Goal: Task Accomplishment & Management: Manage account settings

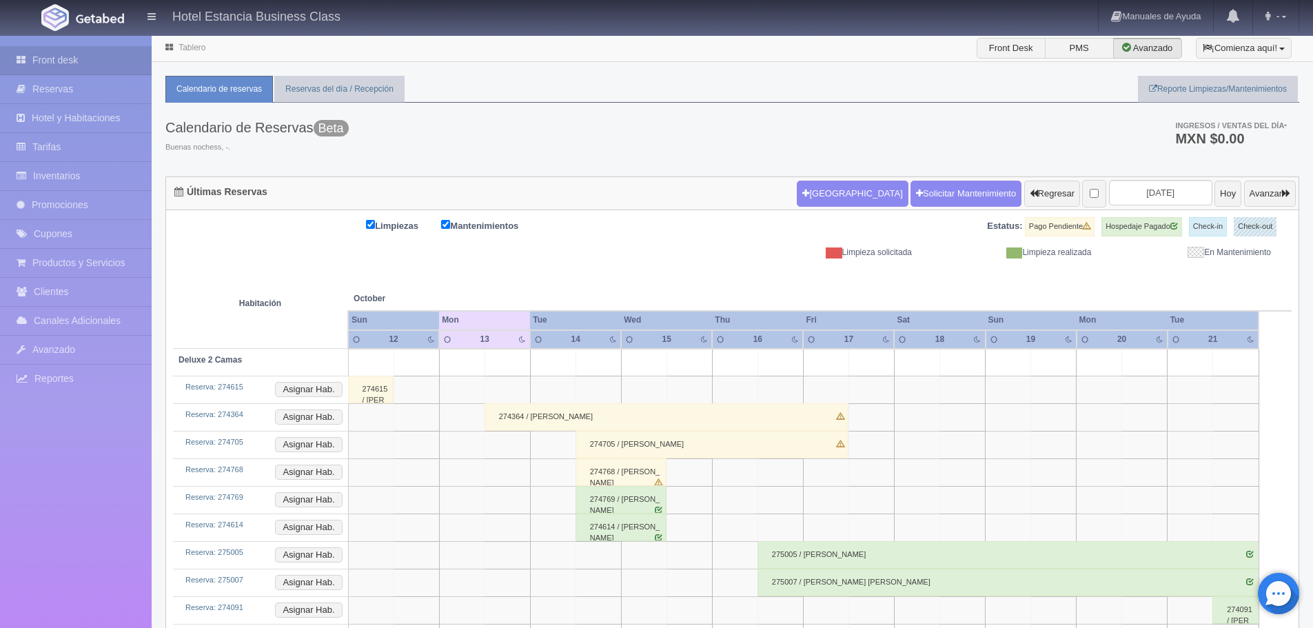
click at [379, 389] on div "274615 / [PERSON_NAME]" at bounding box center [370, 390] width 45 height 28
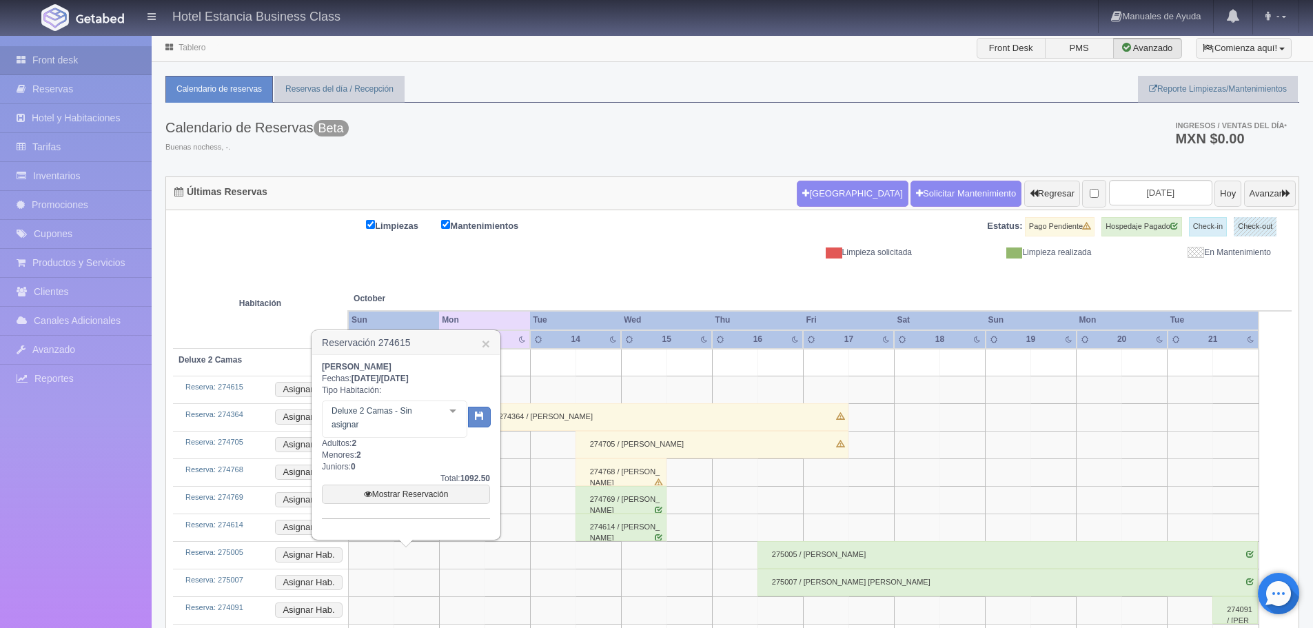
click at [522, 482] on td at bounding box center [507, 473] width 45 height 28
click at [576, 375] on td at bounding box center [597, 363] width 45 height 28
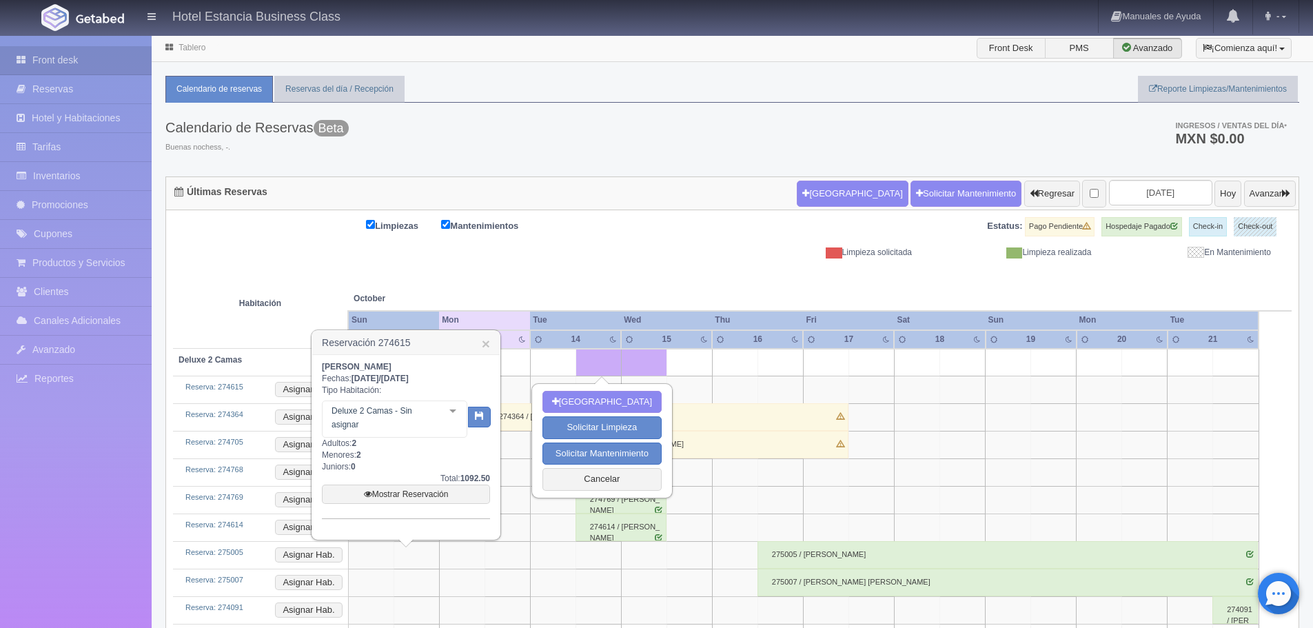
click at [467, 556] on td at bounding box center [461, 556] width 45 height 28
click at [502, 569] on td at bounding box center [507, 583] width 45 height 28
click at [635, 483] on button "Cancelar" at bounding box center [601, 479] width 119 height 23
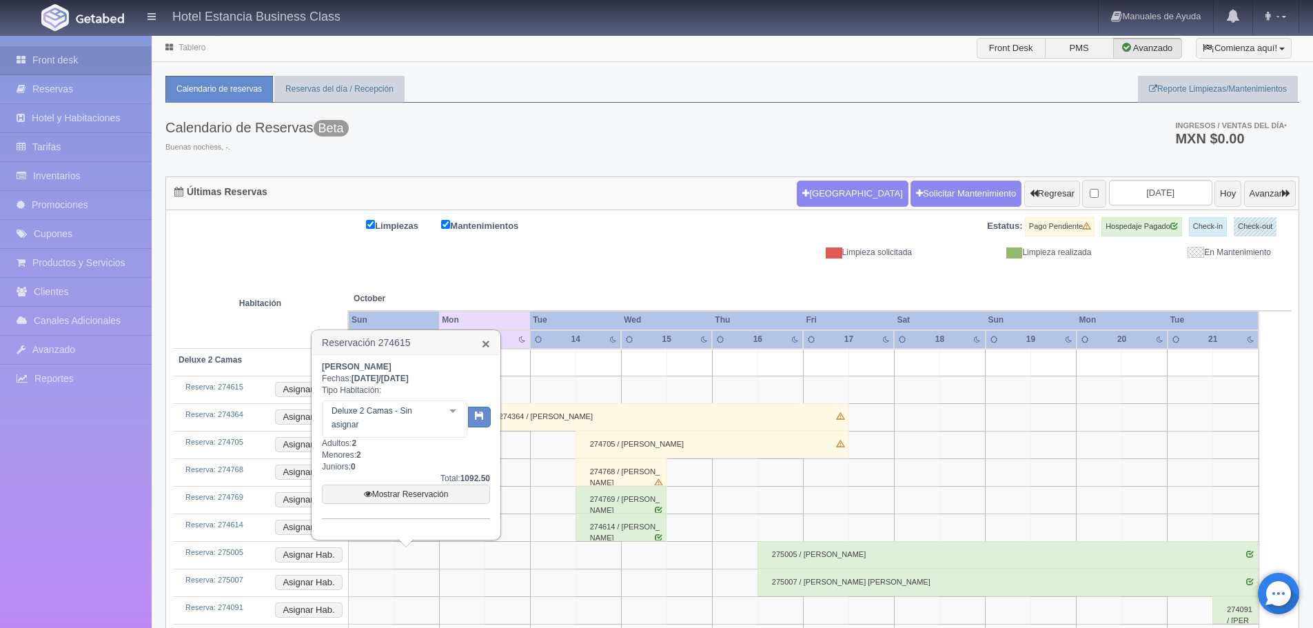
click at [487, 345] on link "×" at bounding box center [486, 343] width 8 height 14
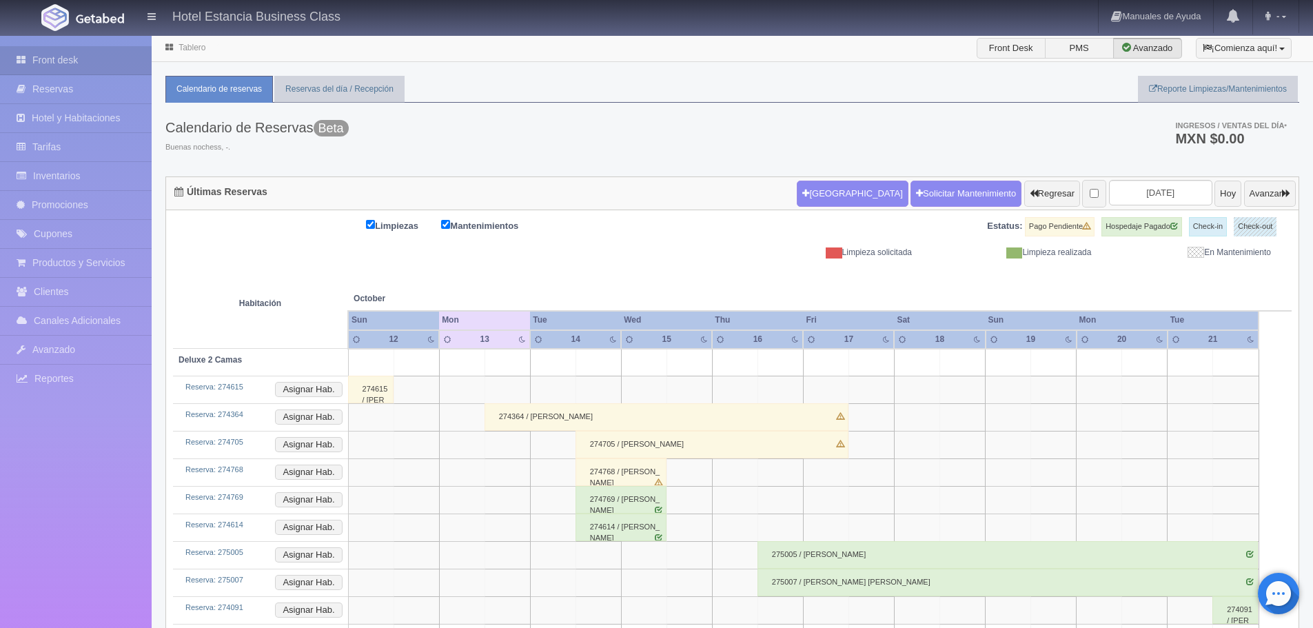
click at [506, 418] on div "274364 / [PERSON_NAME]" at bounding box center [667, 417] width 364 height 28
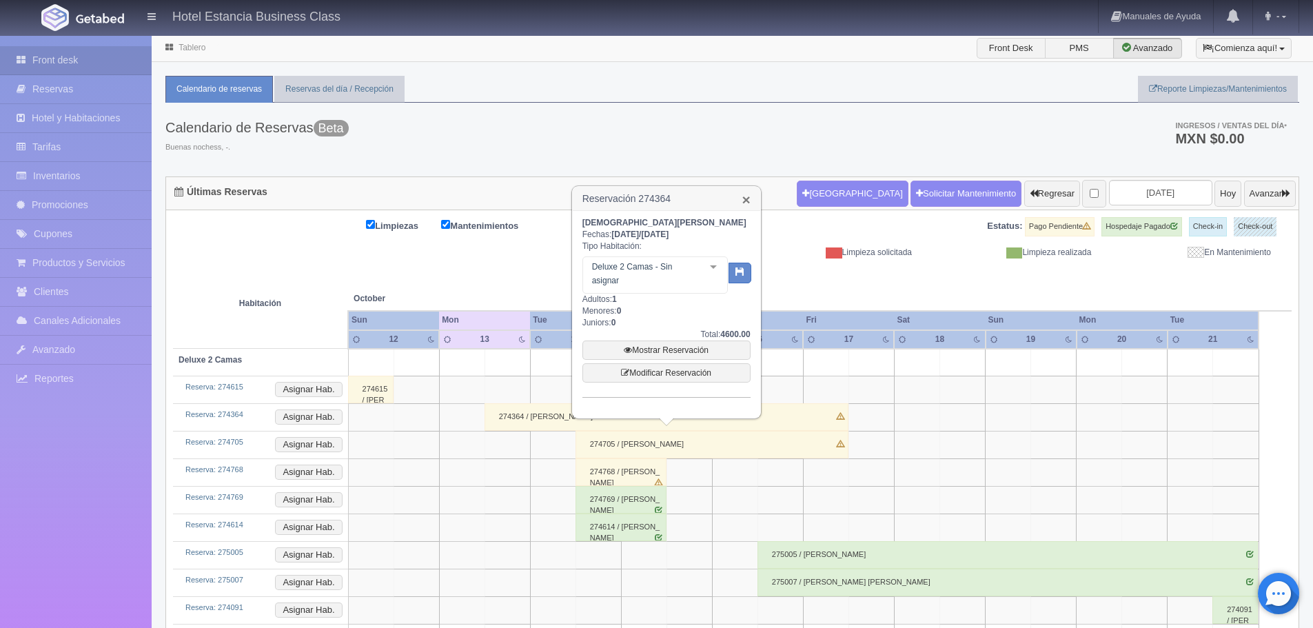
click at [744, 202] on link "×" at bounding box center [746, 199] width 8 height 14
